Goal: Check status: Check status

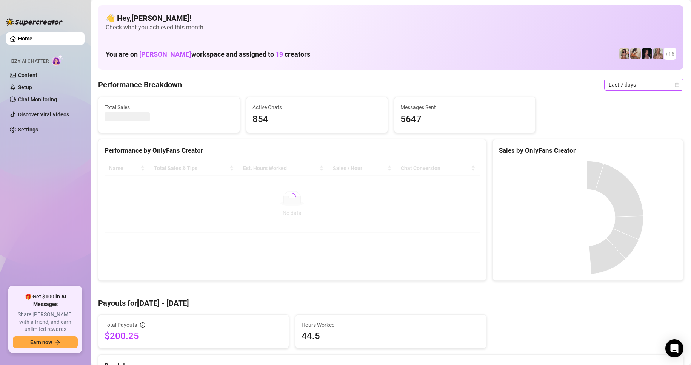
click at [609, 85] on span "Last 7 days" at bounding box center [644, 84] width 70 height 11
click at [628, 146] on div "Custom date" at bounding box center [637, 148] width 67 height 8
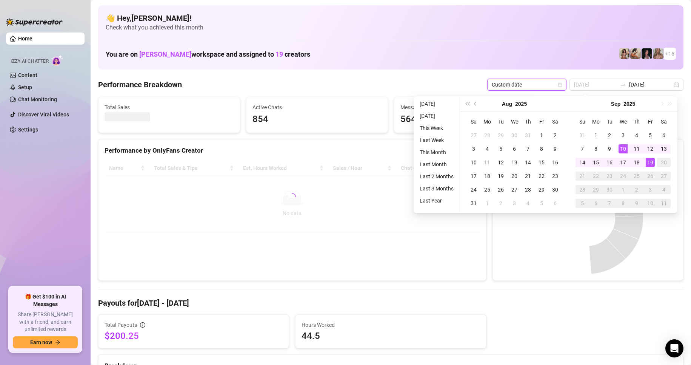
type input "[DATE]"
click at [652, 159] on div "19" at bounding box center [650, 162] width 9 height 9
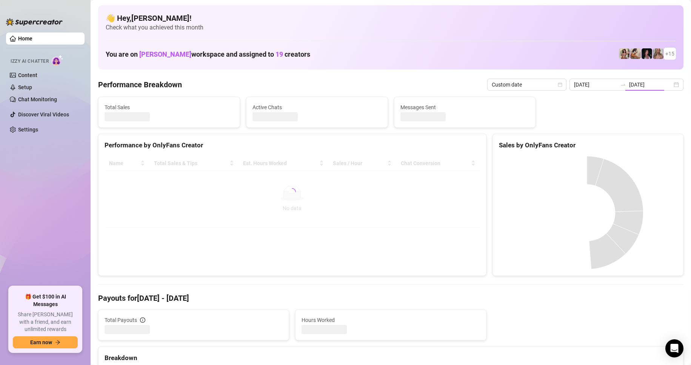
type input "[DATE]"
